Goal: Task Accomplishment & Management: Complete application form

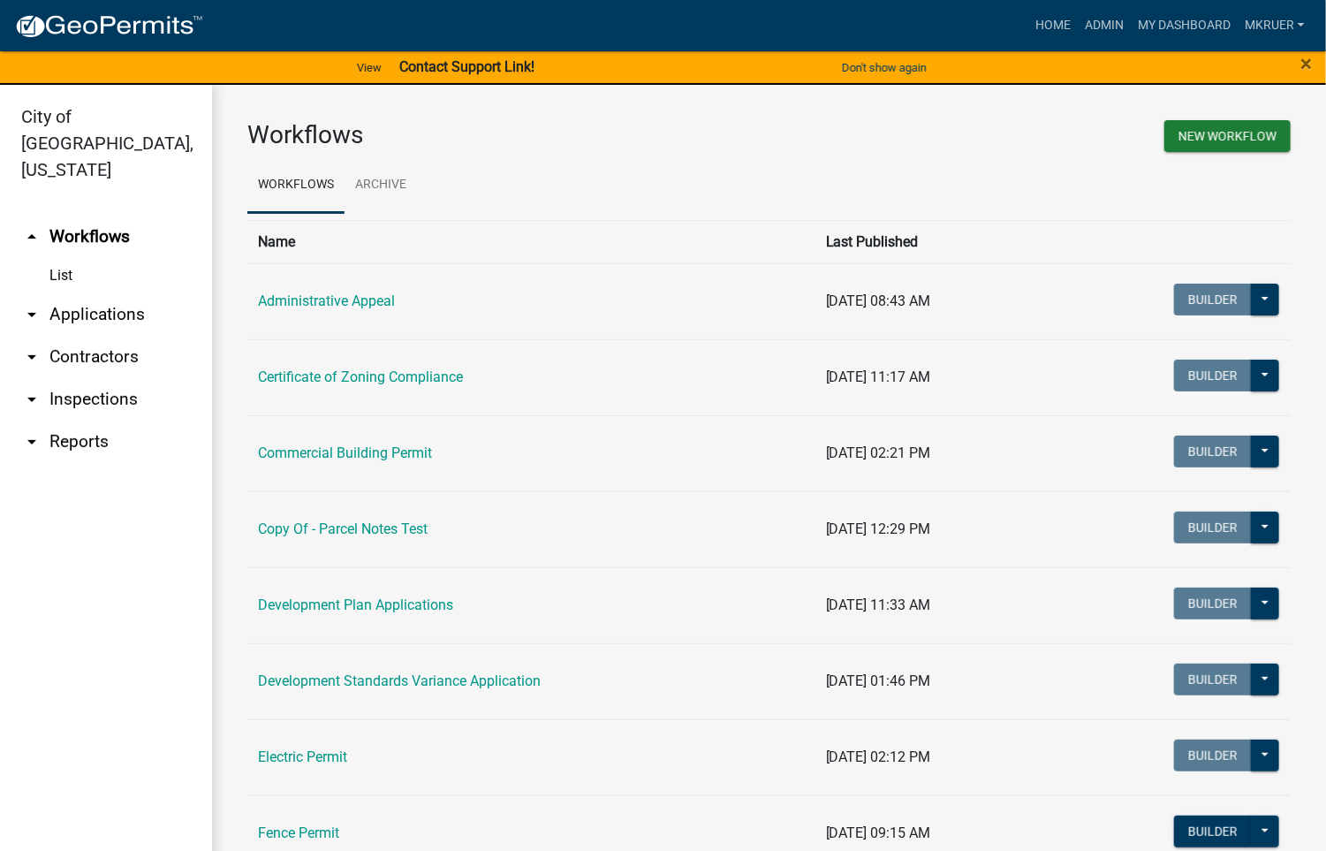
click at [95, 378] on link "arrow_drop_down Inspections" at bounding box center [106, 399] width 212 height 42
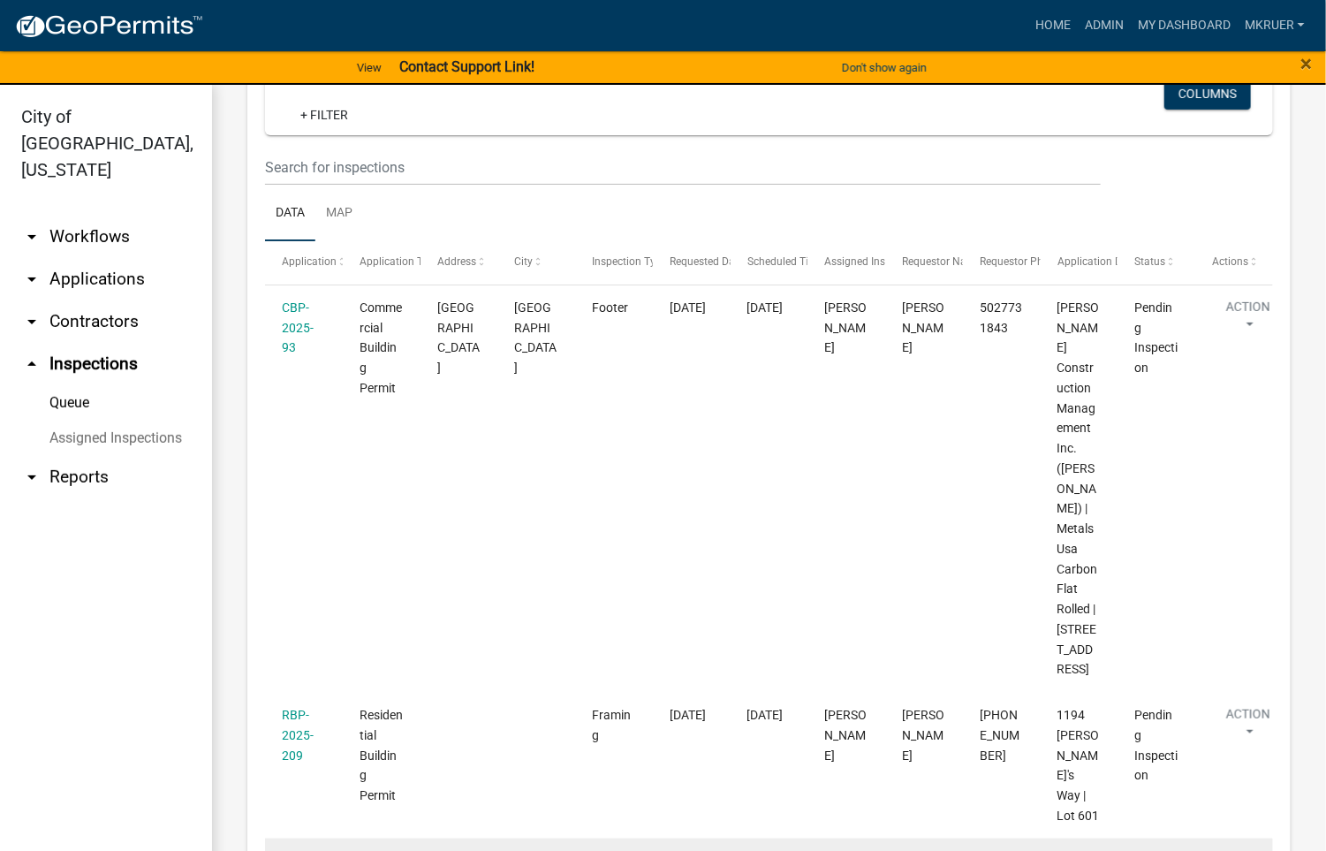
scroll to position [133, 0]
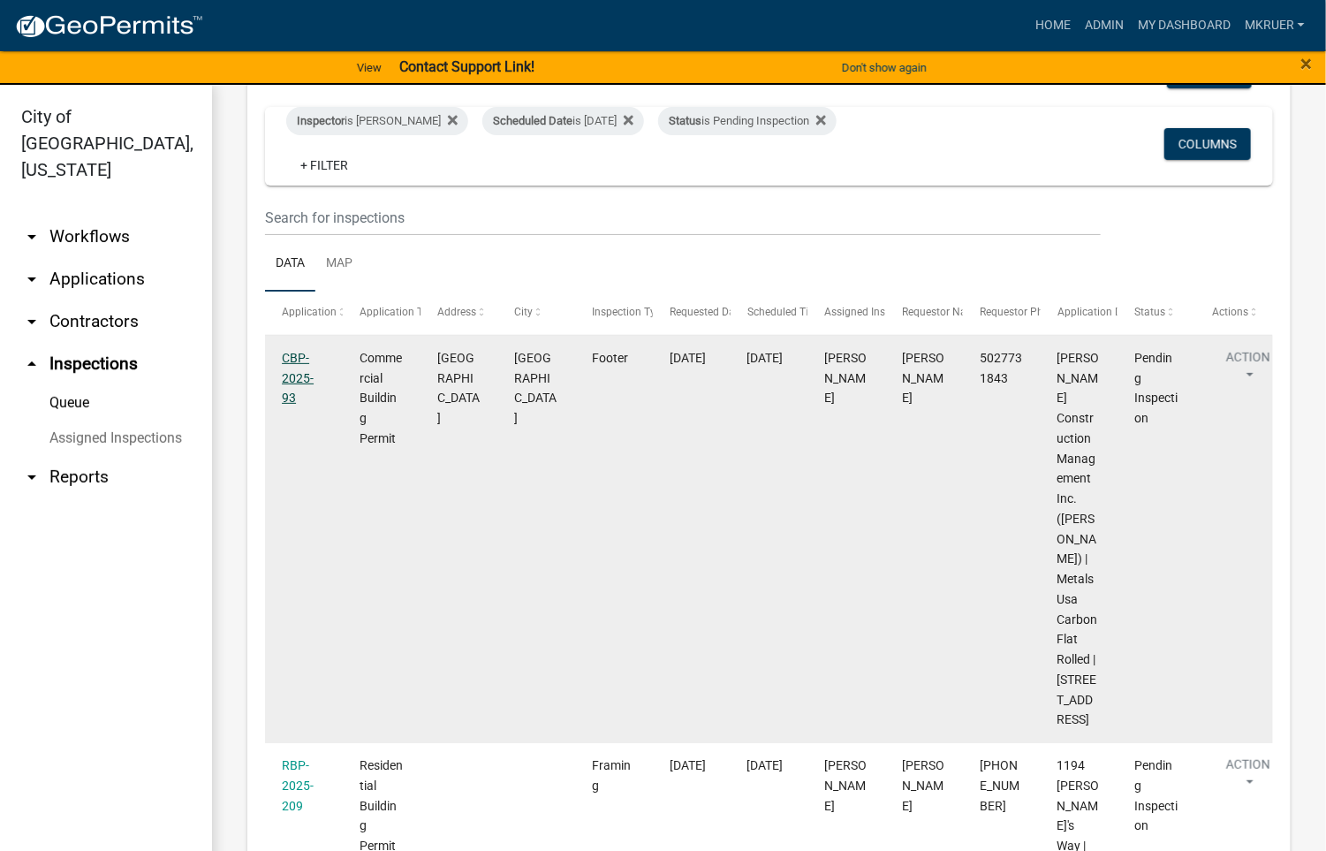
click at [292, 359] on link "CBP-2025-93" at bounding box center [298, 378] width 32 height 55
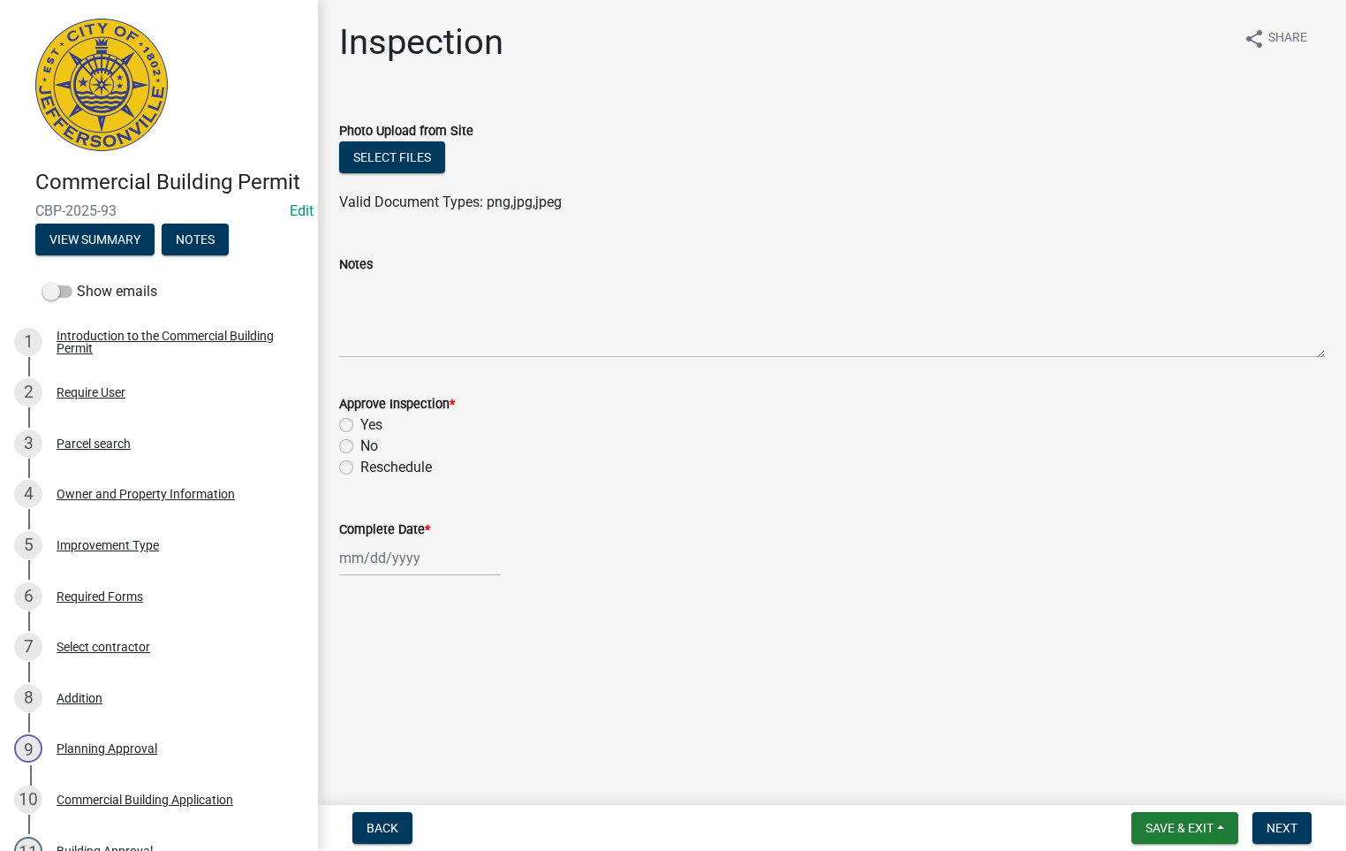
click at [360, 417] on label "Yes" at bounding box center [371, 424] width 22 height 21
click at [360, 417] on input "Yes" at bounding box center [365, 419] width 11 height 11
radio input "true"
click at [388, 557] on input "Complete Date *" at bounding box center [420, 558] width 162 height 36
select select "9"
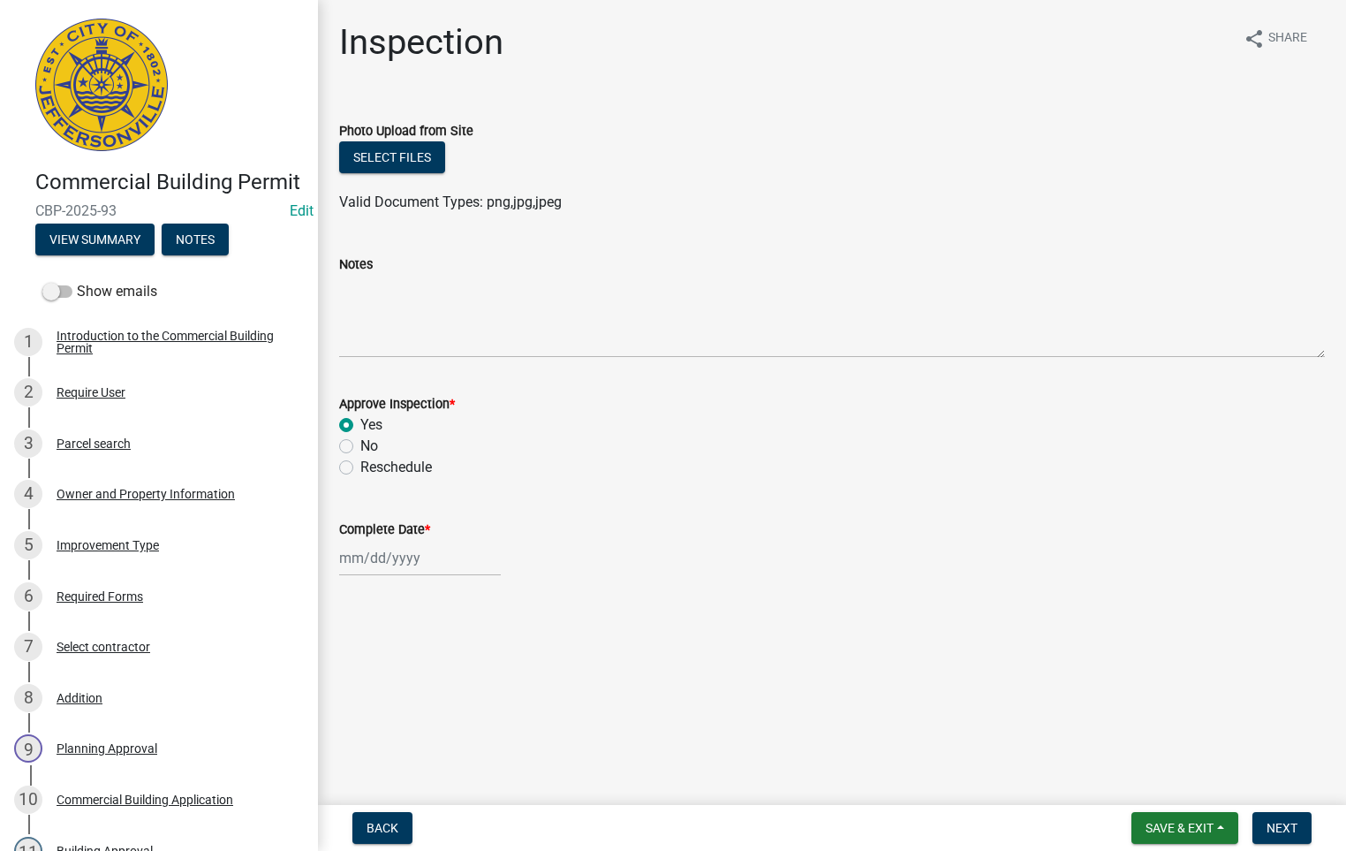
select select "2025"
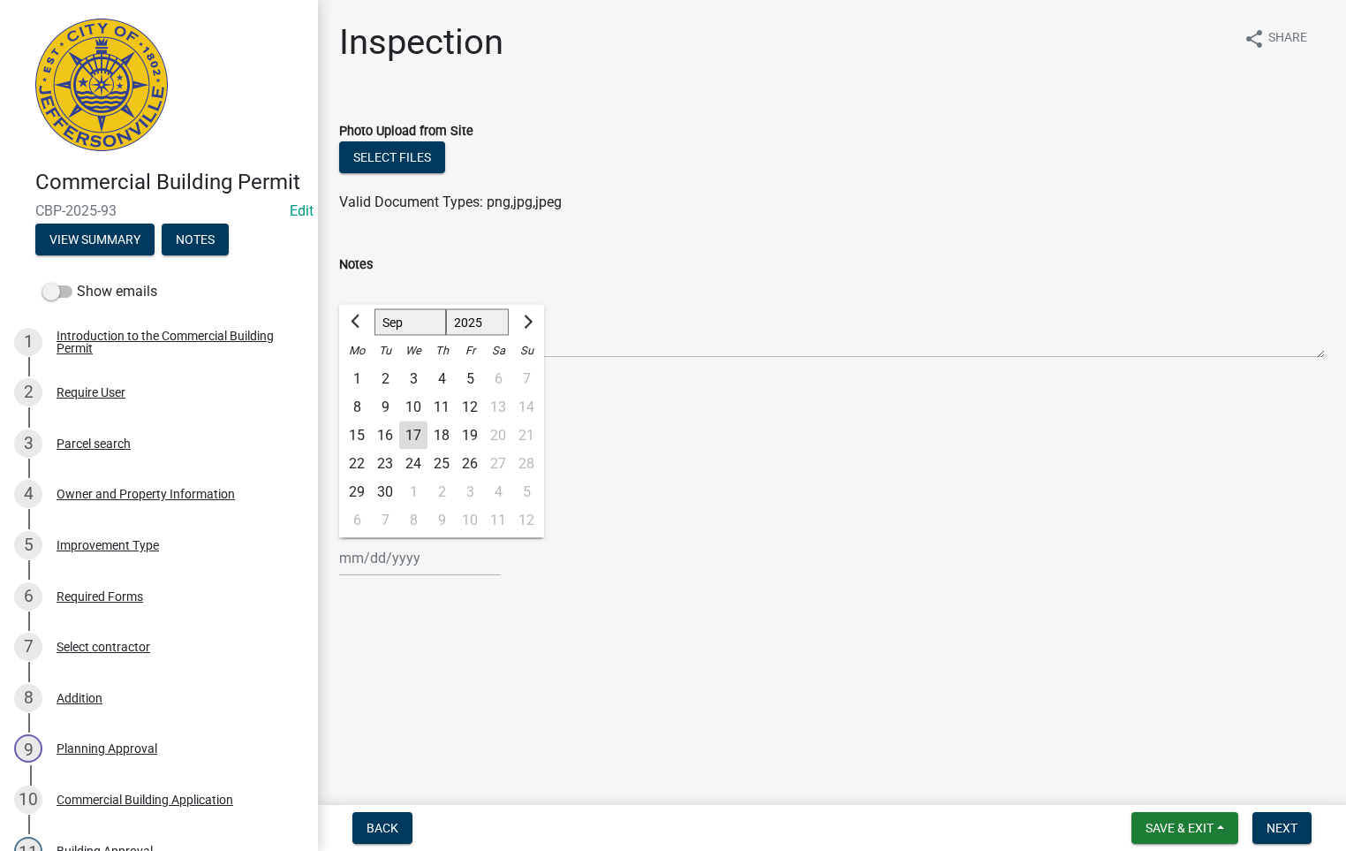
click at [413, 433] on div "17" at bounding box center [413, 435] width 28 height 28
type input "[DATE]"
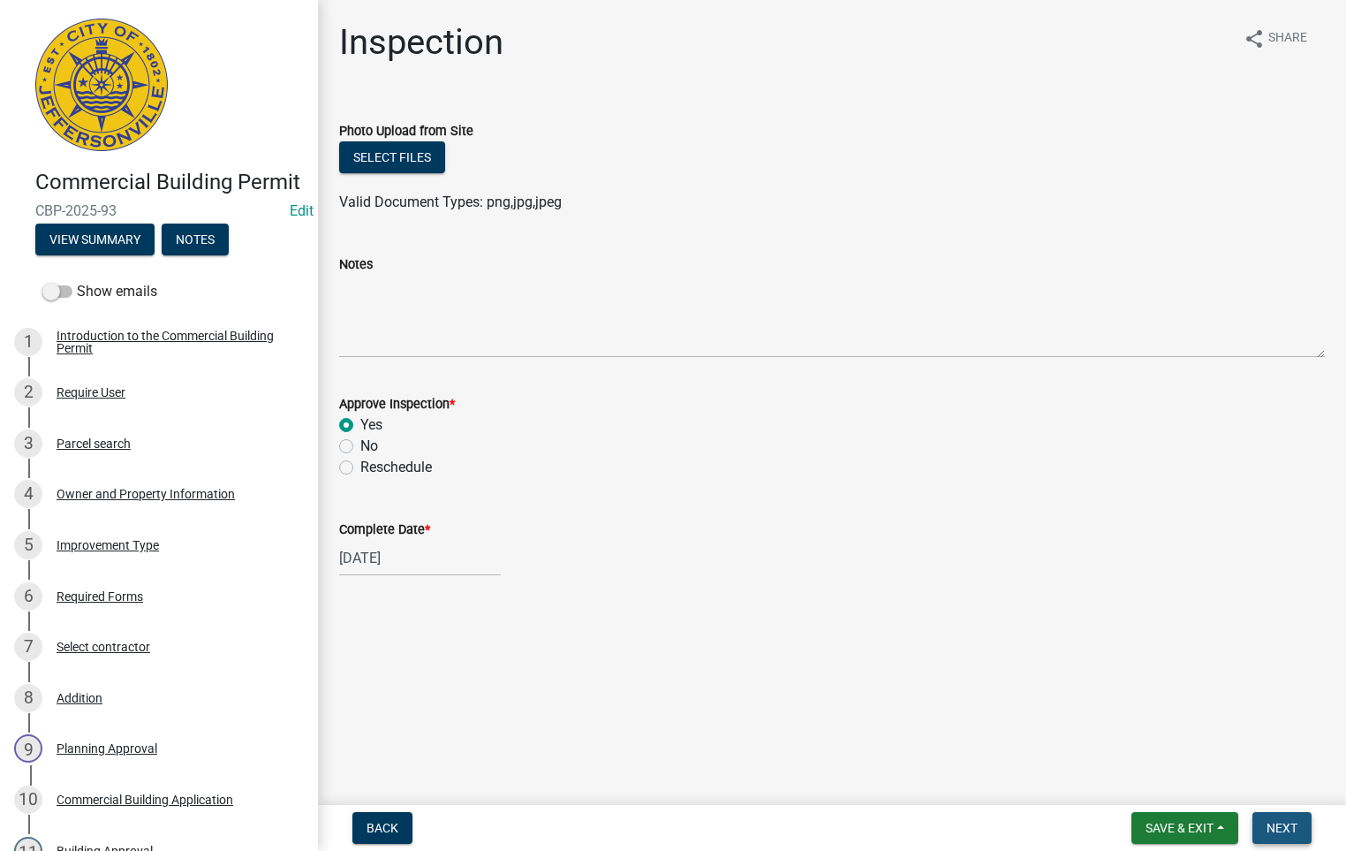
click at [1273, 828] on span "Next" at bounding box center [1282, 828] width 31 height 14
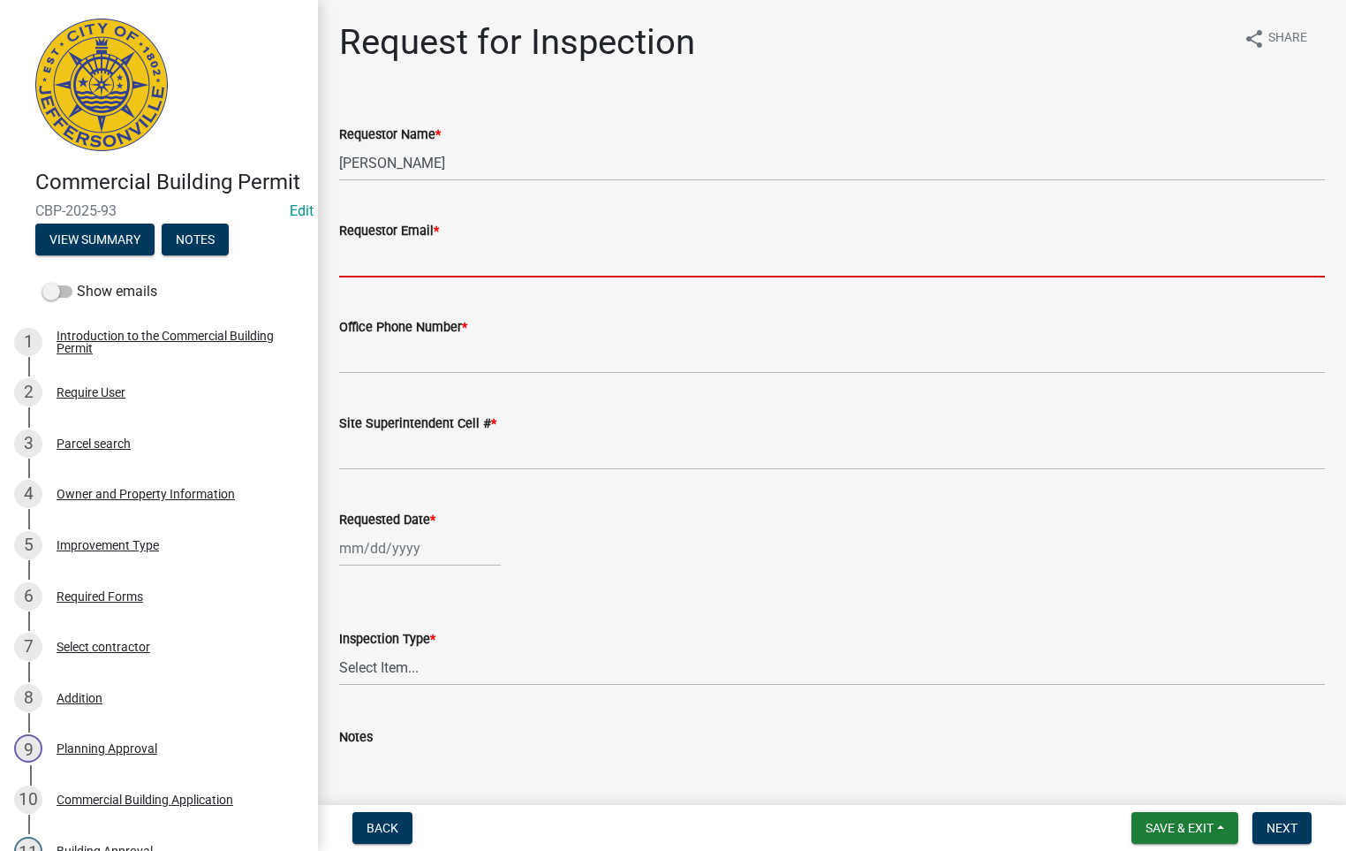
click at [401, 250] on input "Requestor Email *" at bounding box center [832, 259] width 986 height 36
type input "[EMAIL_ADDRESS][DOMAIN_NAME]"
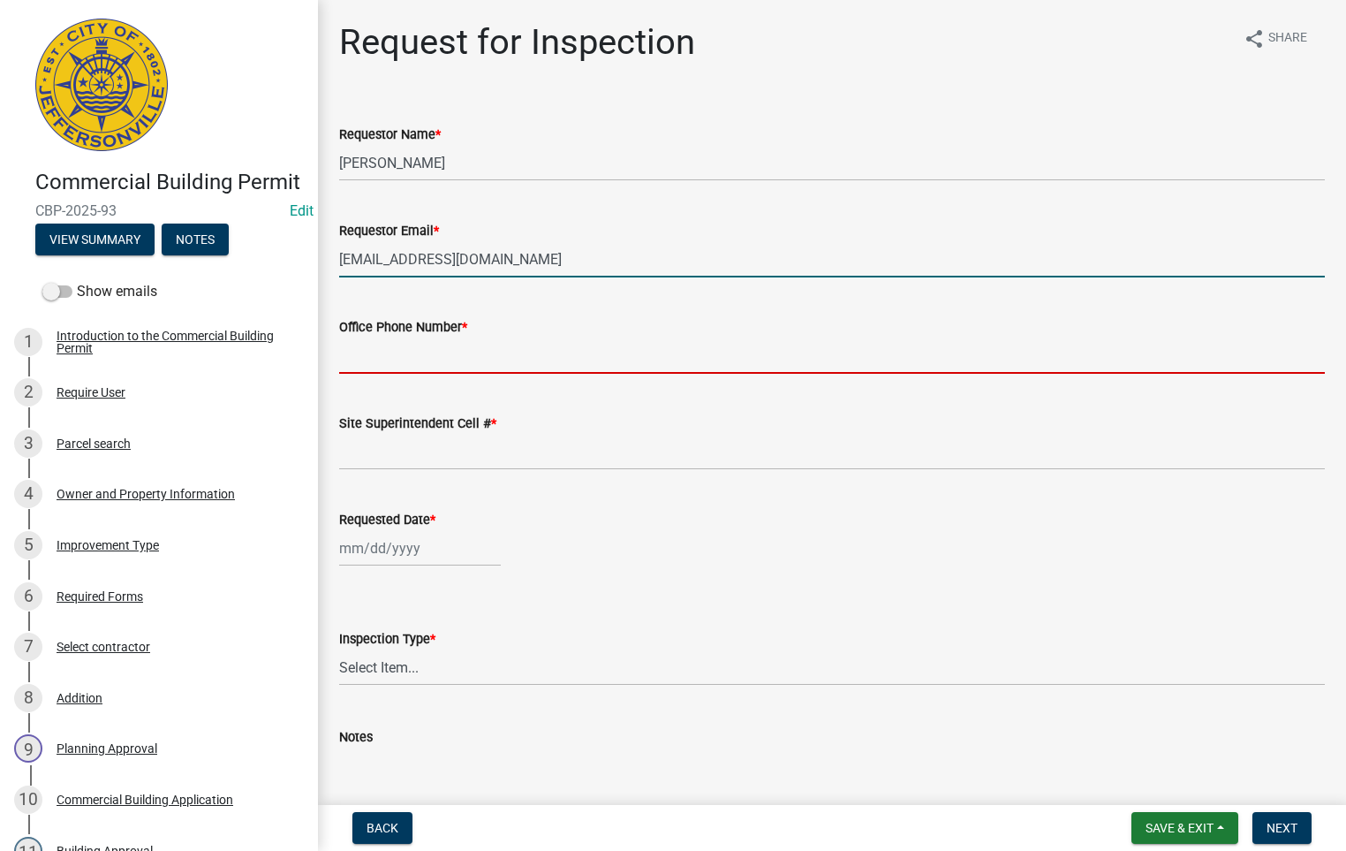
type input "5027731843"
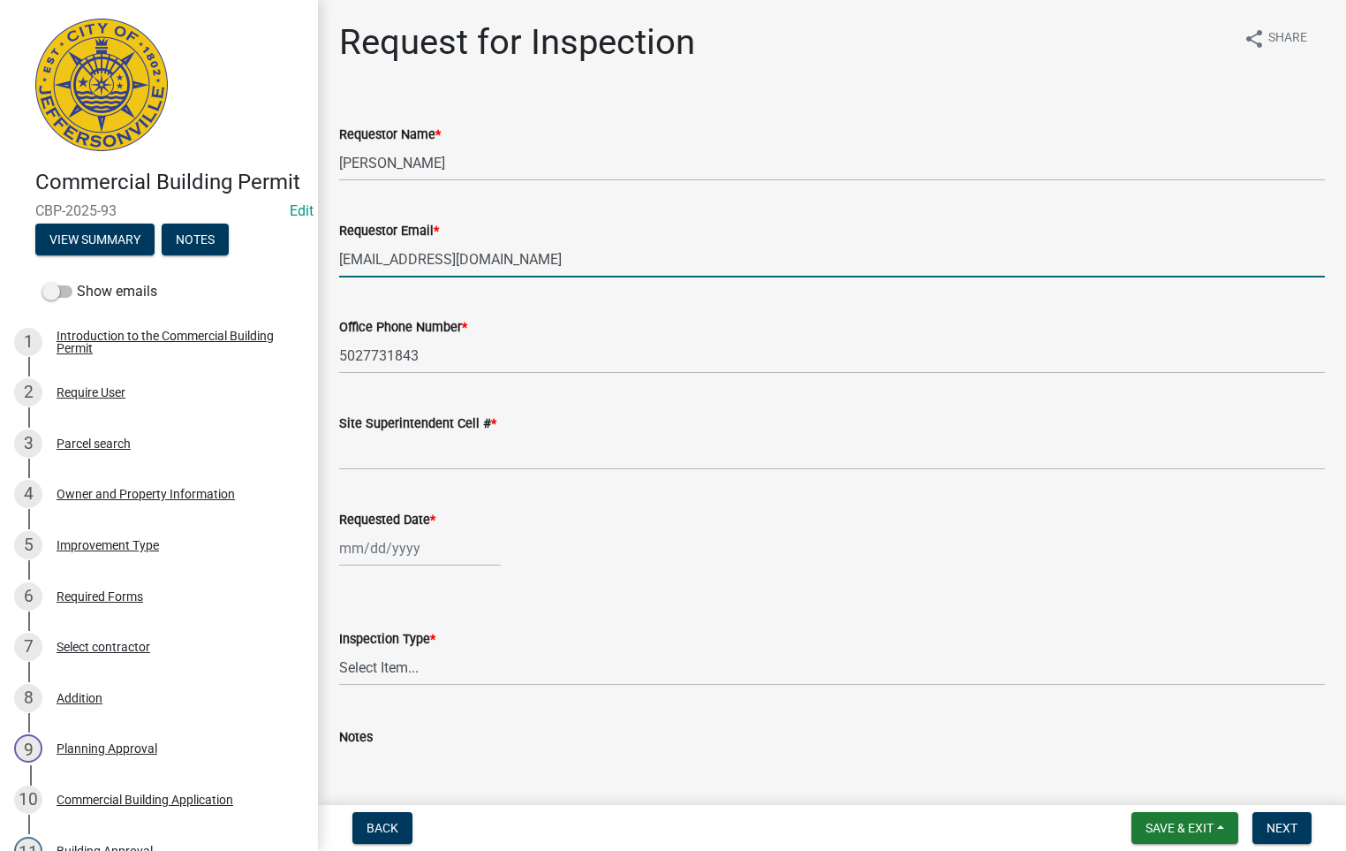
type input "5027731843"
type input "[DATE]"
select select "9"
select select "2025"
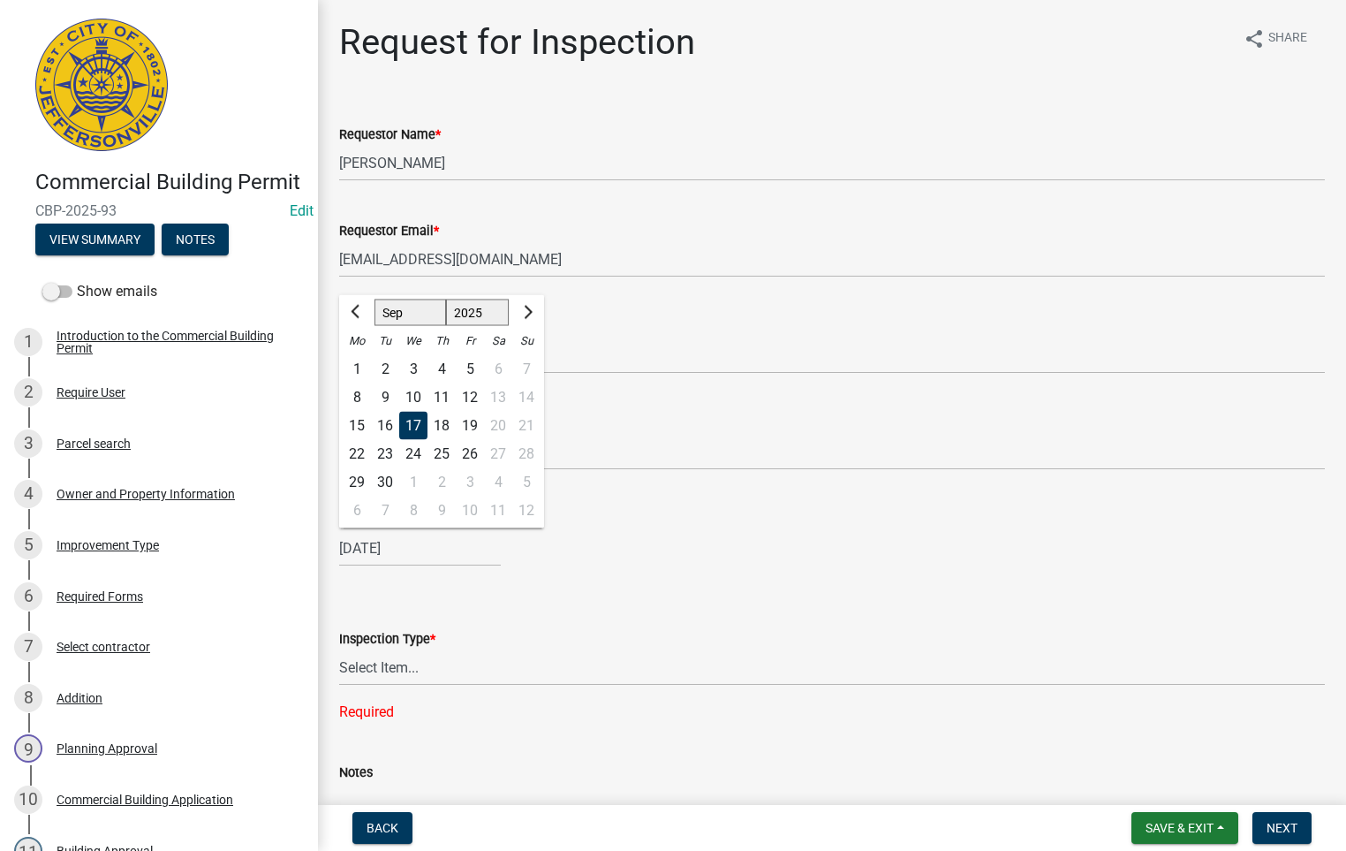
click at [441, 424] on div "18" at bounding box center [442, 426] width 28 height 28
type input "[DATE]"
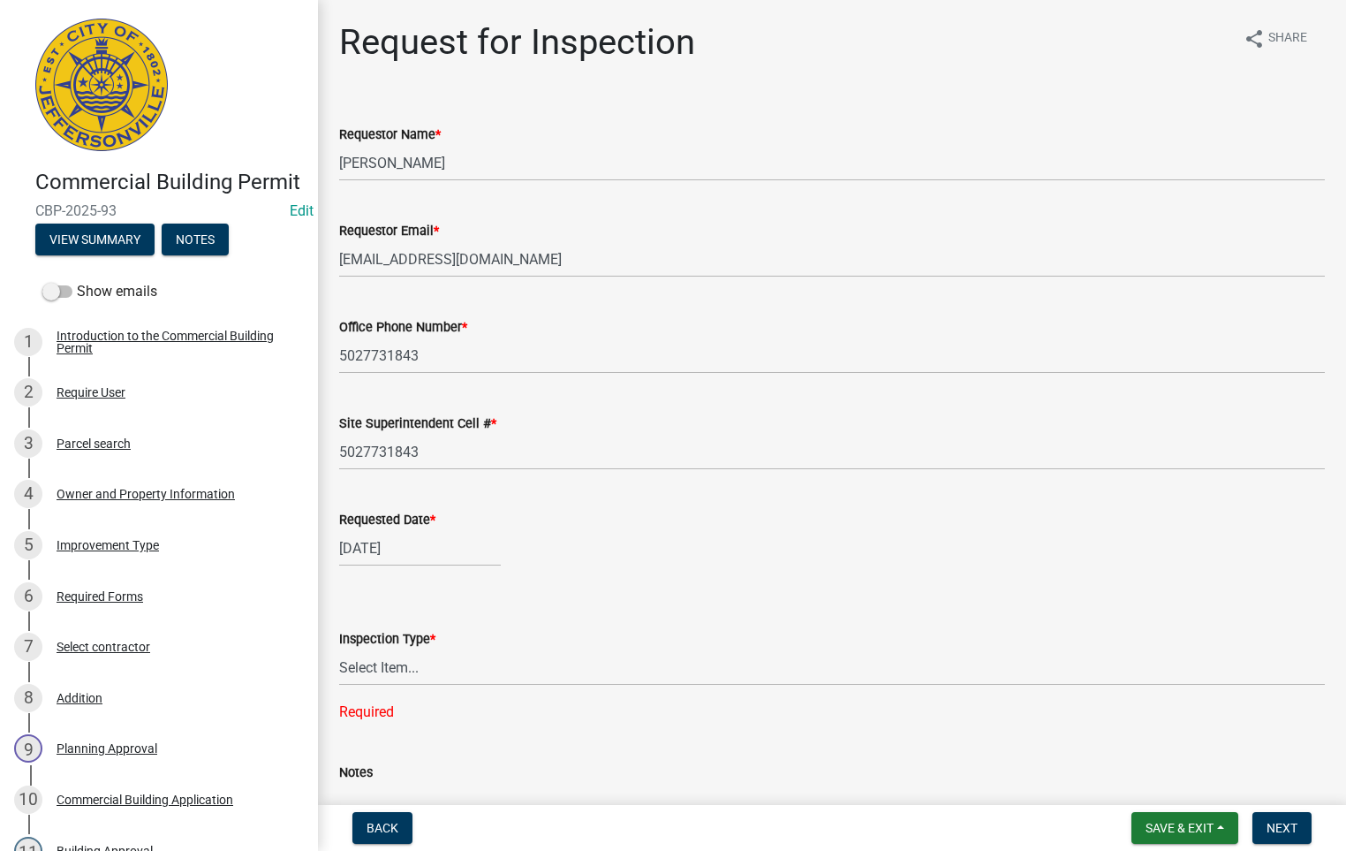
click at [371, 541] on div "[DATE]" at bounding box center [420, 548] width 162 height 36
select select "9"
select select "2025"
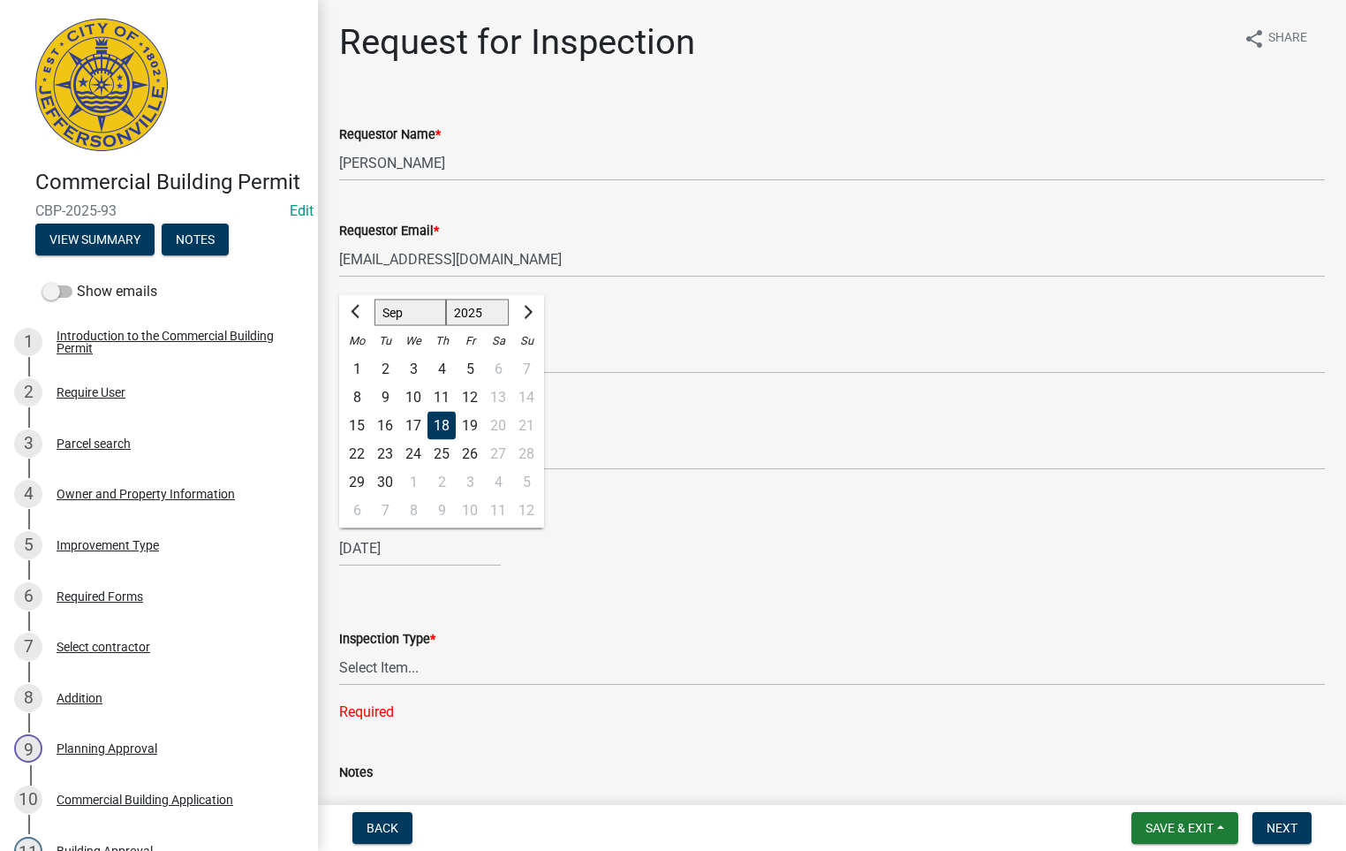
click at [438, 422] on div "18" at bounding box center [442, 426] width 28 height 28
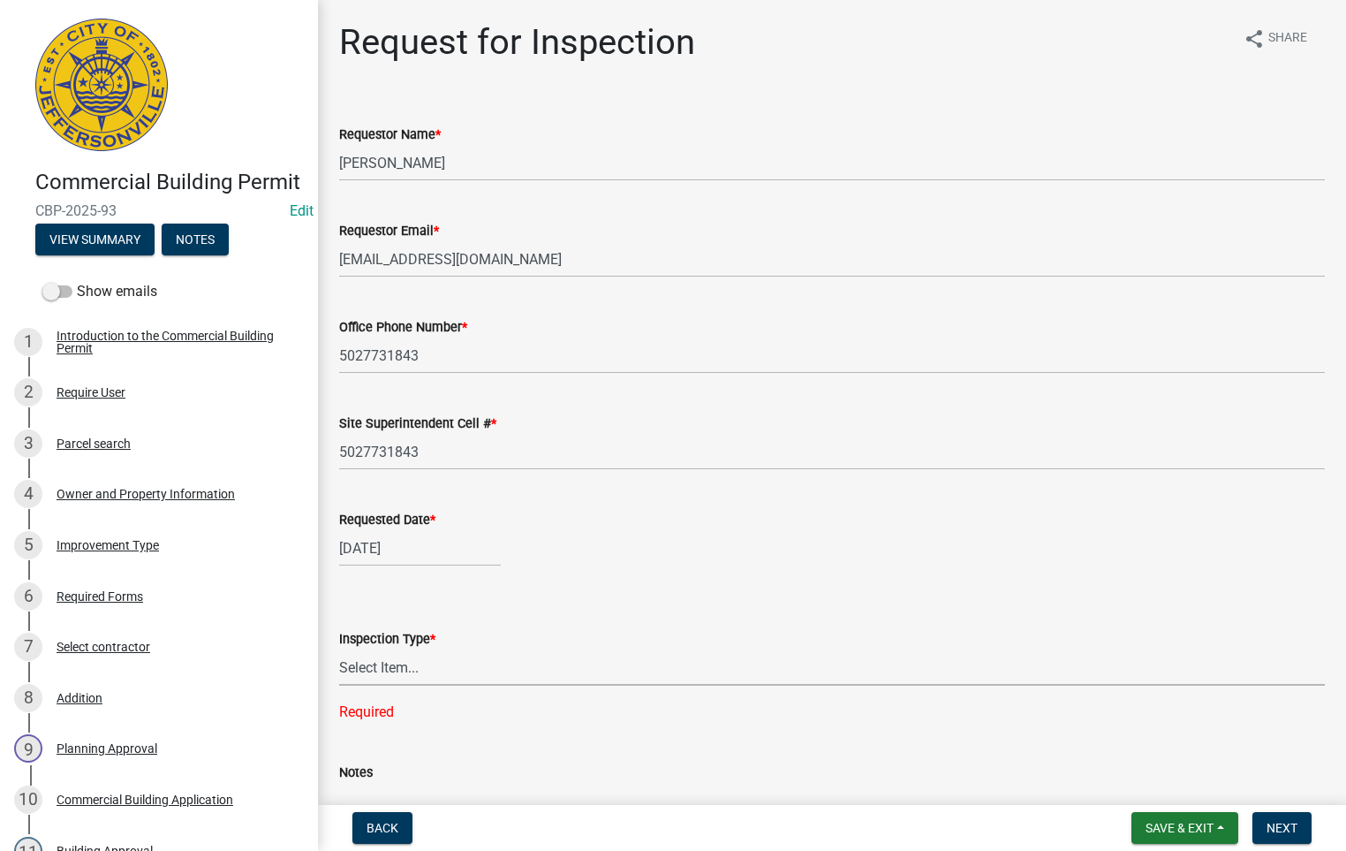
click at [398, 663] on select "Select Item... Footer Foundation Framing Final Misc" at bounding box center [832, 667] width 986 height 36
click at [339, 649] on select "Select Item... Footer Foundation Framing Final Misc" at bounding box center [832, 667] width 986 height 36
select select "5905b6c6-73a3-4561-9a25-e231032c58c8"
click at [1275, 817] on button "Next" at bounding box center [1282, 828] width 59 height 32
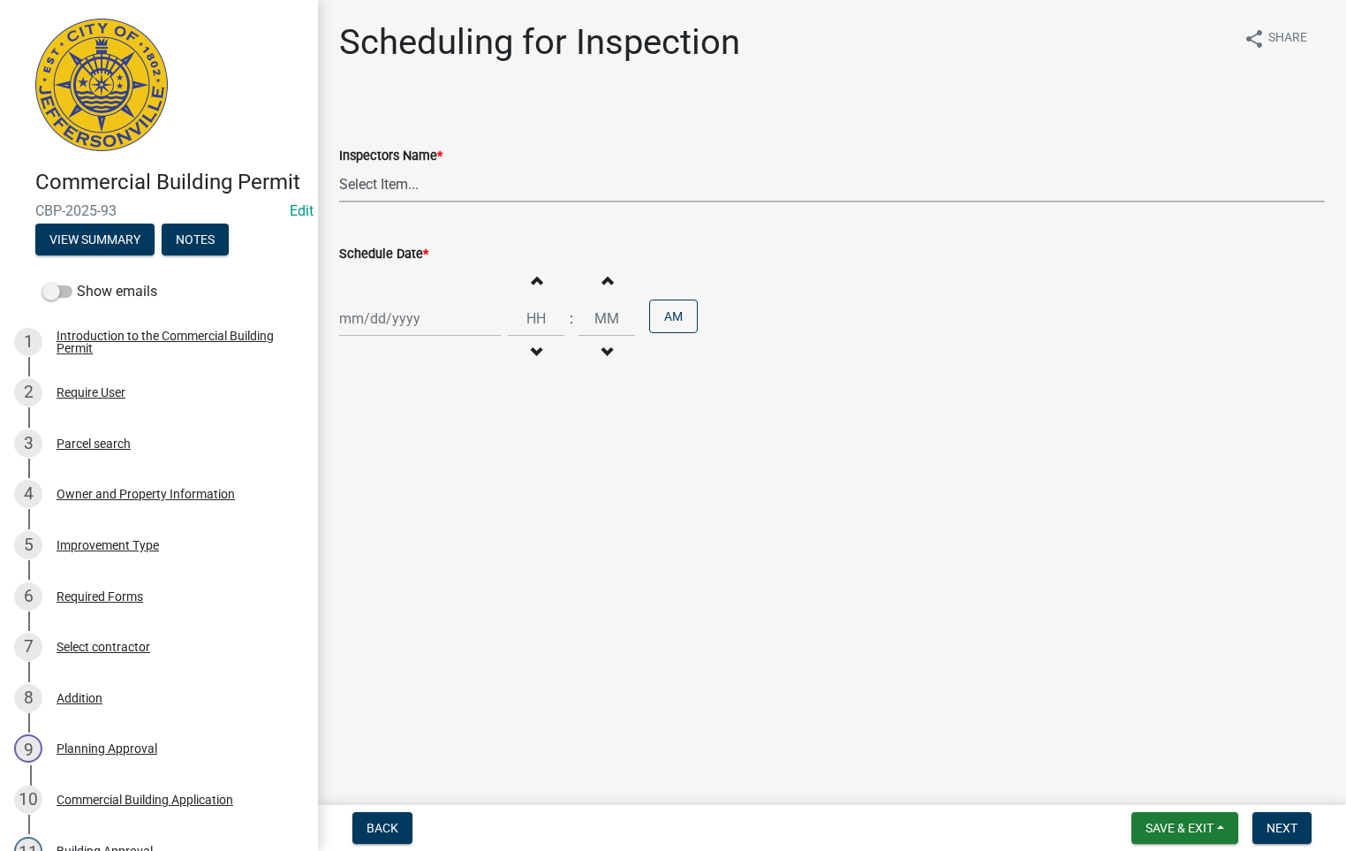
click at [367, 183] on select "Select Item... [PERSON_NAME] ([PERSON_NAME]) [PERSON_NAME] ([PERSON_NAME]) mkru…" at bounding box center [832, 184] width 986 height 36
select select "fdb3bcc6-ce93-4663-8a18-5c08884dd177"
click at [339, 166] on select "Select Item... [PERSON_NAME] ([PERSON_NAME]) [PERSON_NAME] ([PERSON_NAME]) mkru…" at bounding box center [832, 184] width 986 height 36
select select "9"
select select "2025"
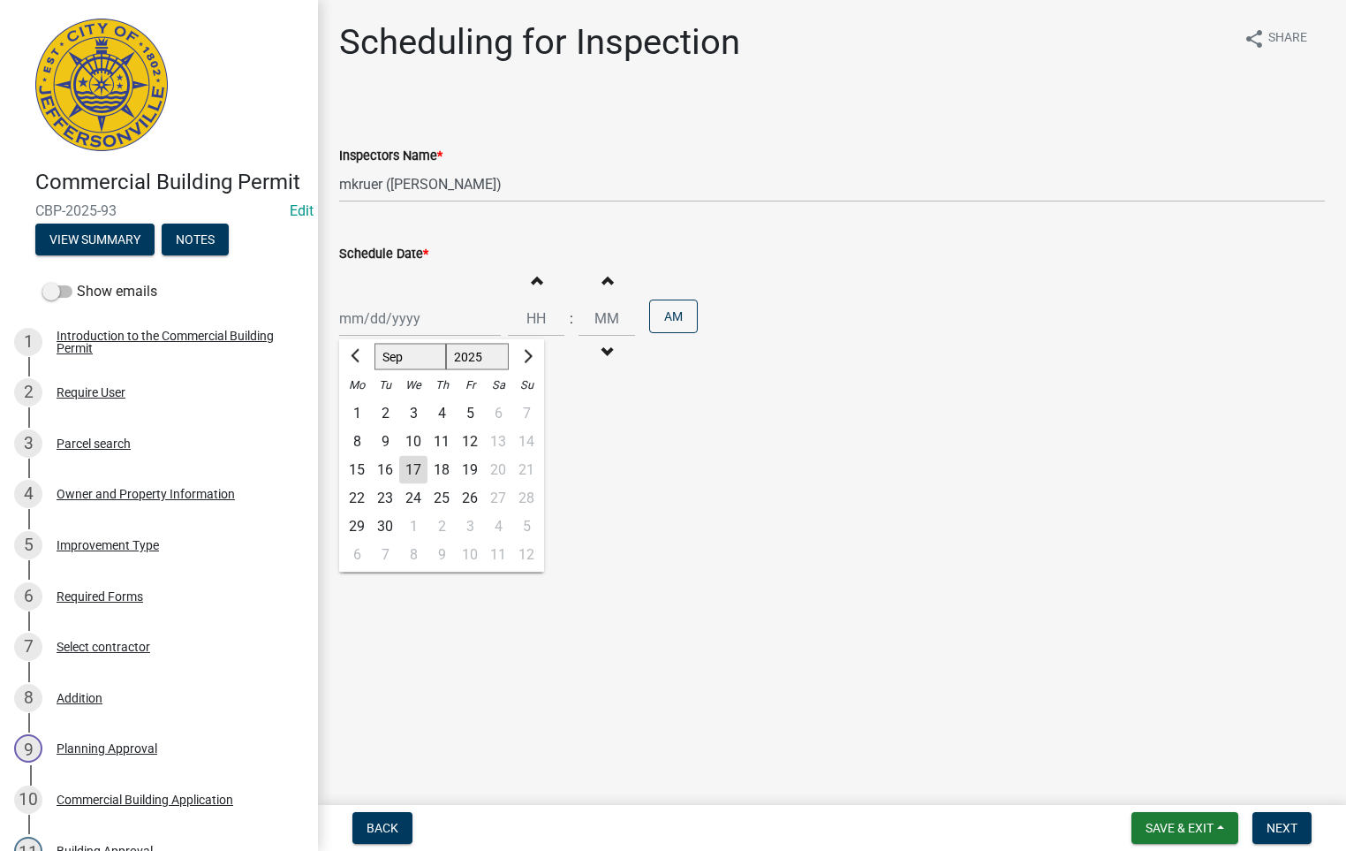
click at [379, 318] on div "[PERSON_NAME] Feb Mar Apr [PERSON_NAME][DATE] Oct Nov [DATE] 1526 1527 1528 152…" at bounding box center [420, 318] width 162 height 36
click at [441, 467] on div "18" at bounding box center [442, 470] width 28 height 28
type input "[DATE]"
click at [1281, 825] on span "Next" at bounding box center [1282, 828] width 31 height 14
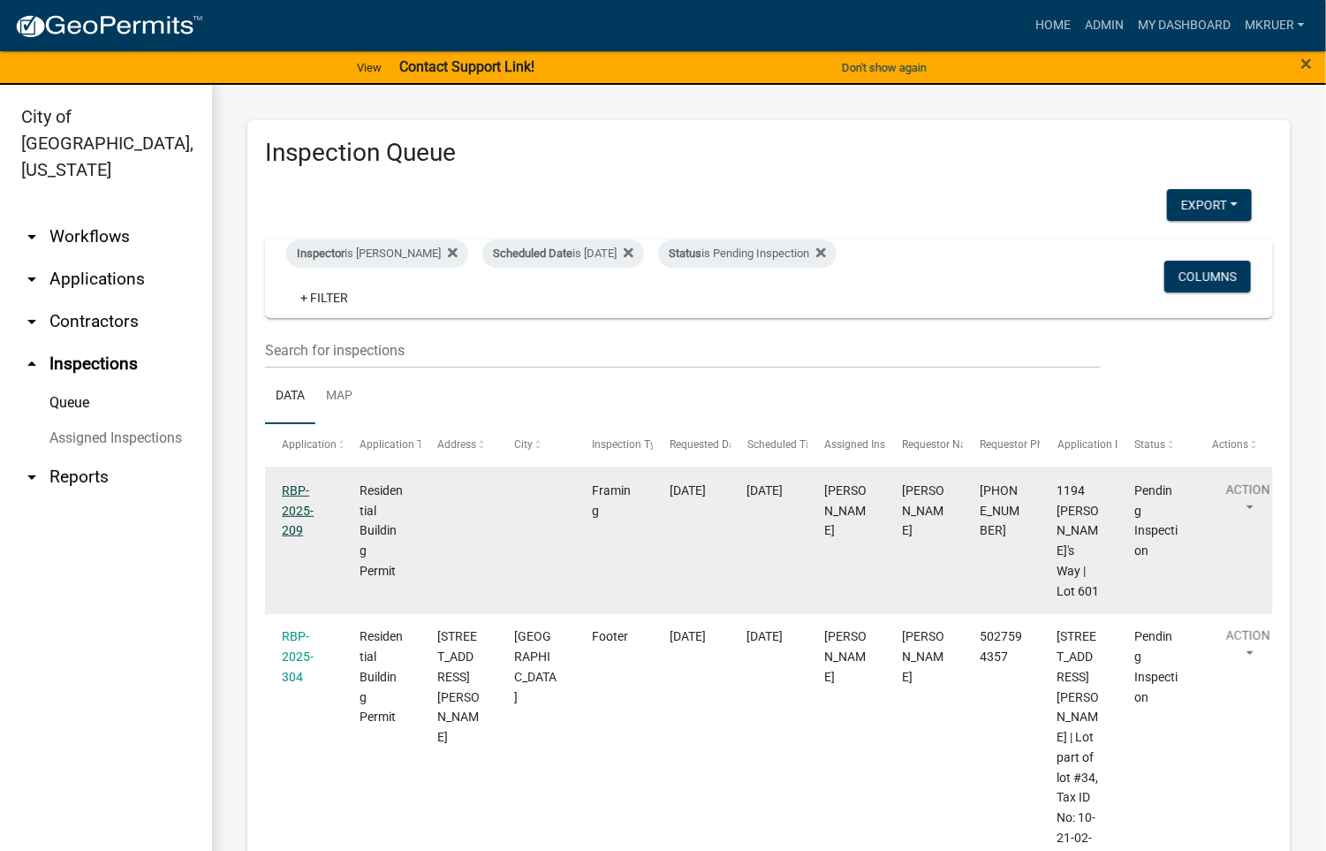
click at [289, 493] on link "RBP-2025-209" at bounding box center [298, 510] width 32 height 55
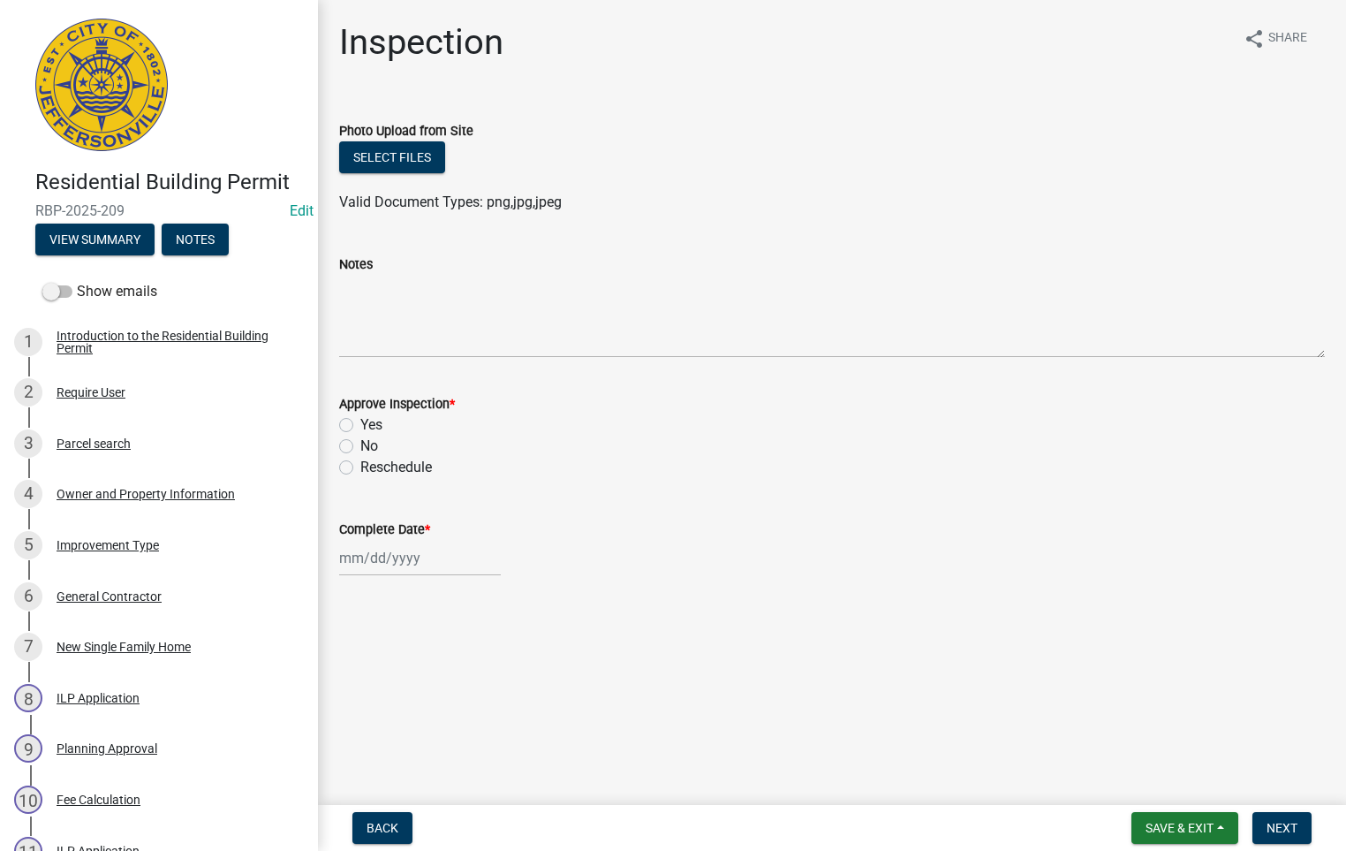
click at [360, 425] on label "Yes" at bounding box center [371, 424] width 22 height 21
click at [360, 425] on input "Yes" at bounding box center [365, 419] width 11 height 11
radio input "true"
click at [383, 557] on div at bounding box center [420, 558] width 162 height 36
select select "9"
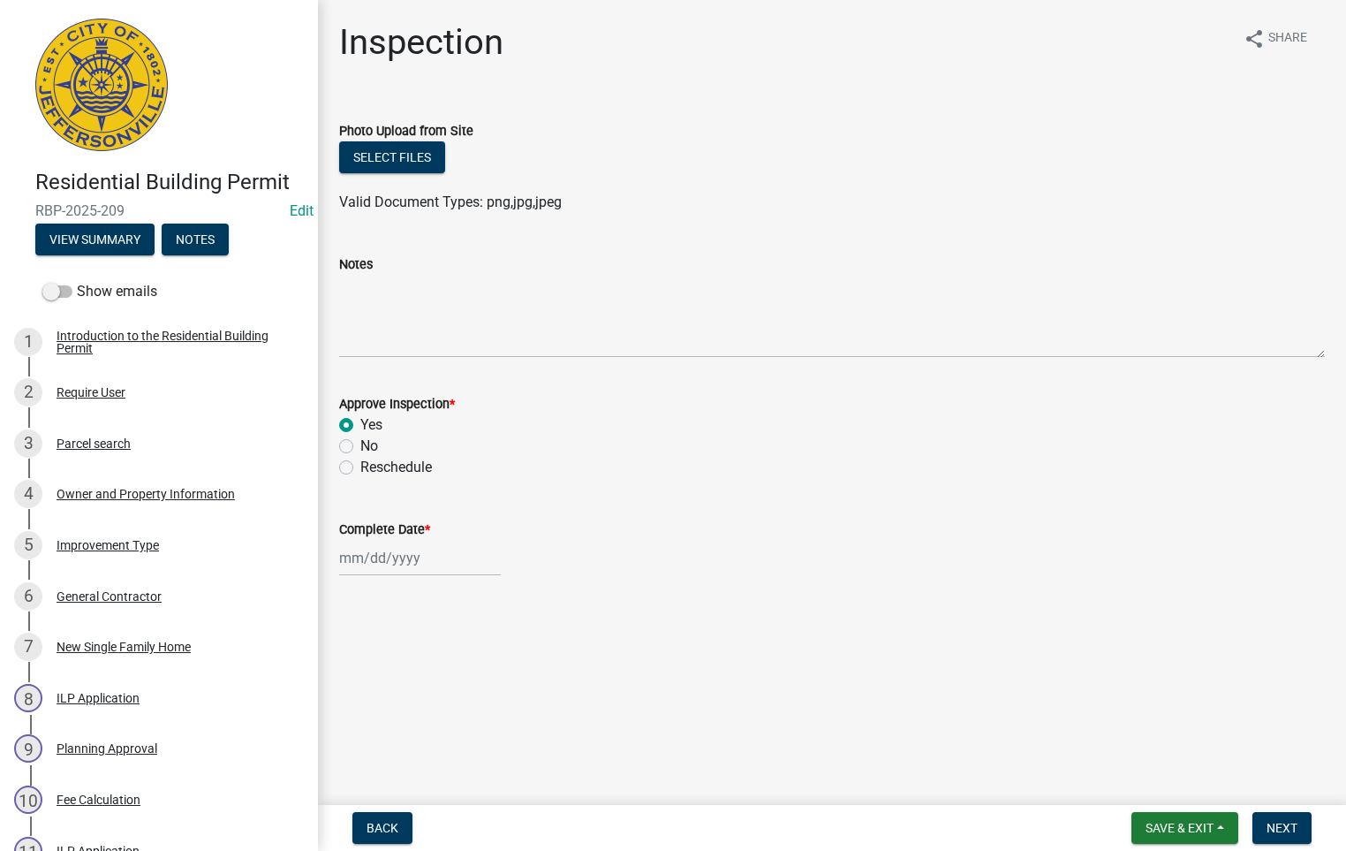
select select "2025"
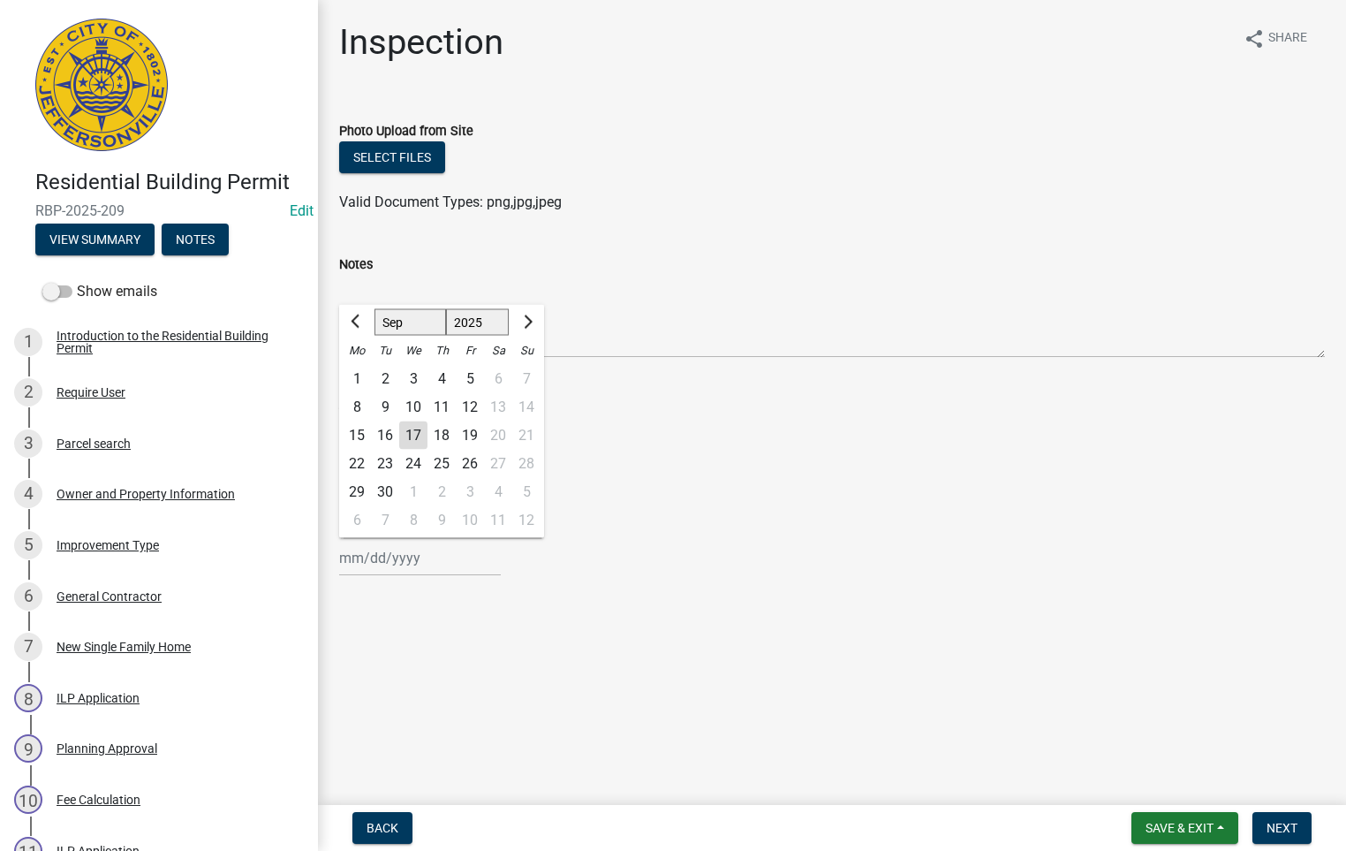
drag, startPoint x: 414, startPoint y: 435, endPoint x: 419, endPoint y: 459, distance: 25.1
click at [414, 437] on div "17" at bounding box center [413, 435] width 28 height 28
type input "[DATE]"
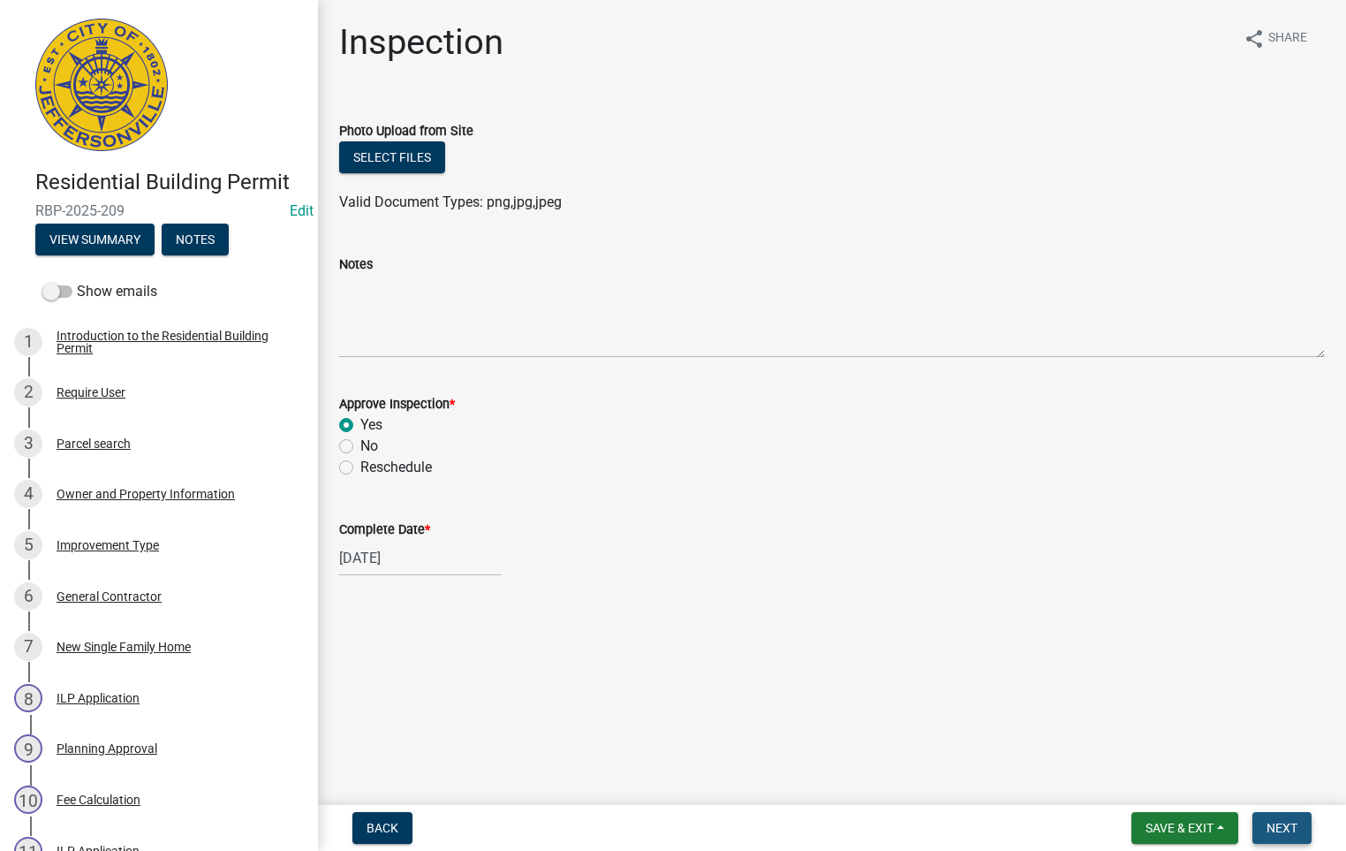
click at [1278, 824] on span "Next" at bounding box center [1282, 828] width 31 height 14
